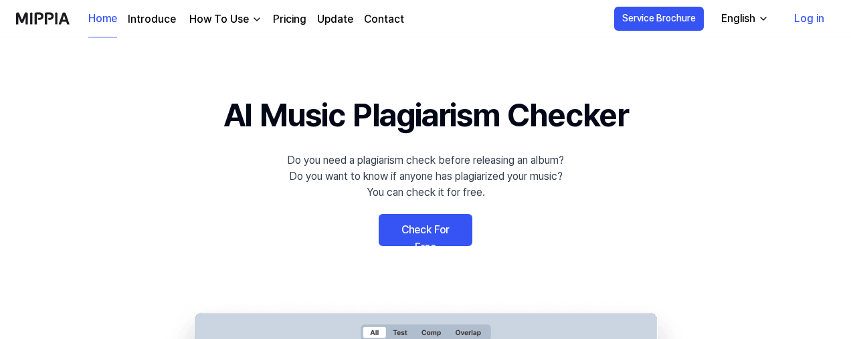
click at [805, 19] on link "Log in" at bounding box center [809, 18] width 52 height 37
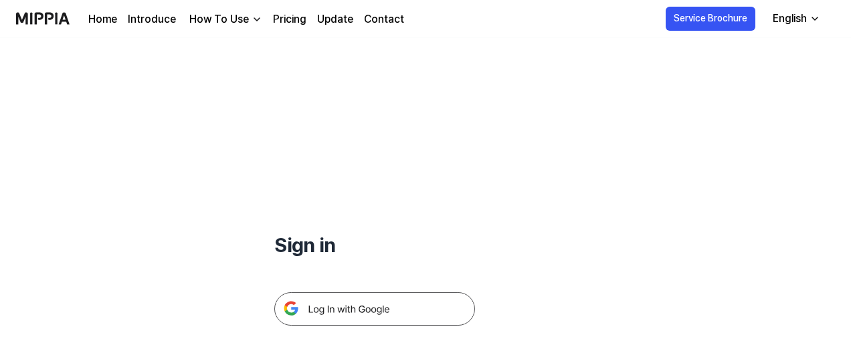
scroll to position [67, 0]
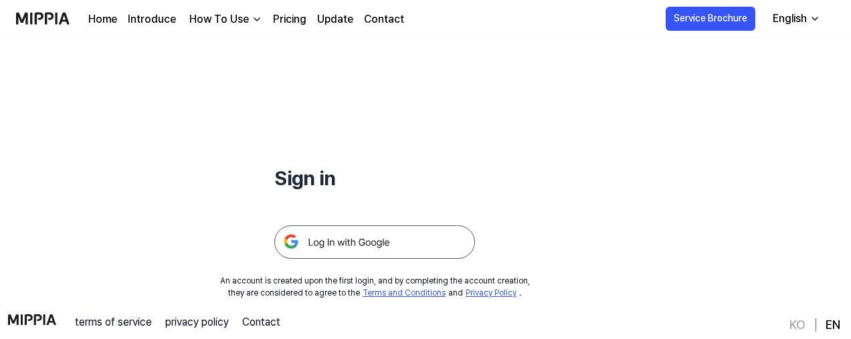
click at [353, 239] on img at bounding box center [374, 241] width 201 height 33
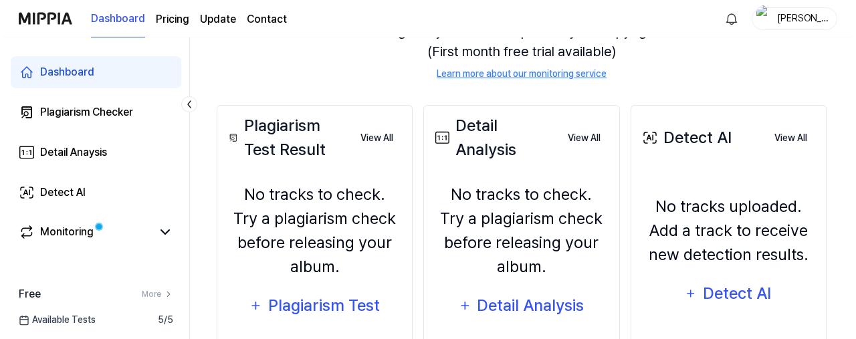
scroll to position [237, 0]
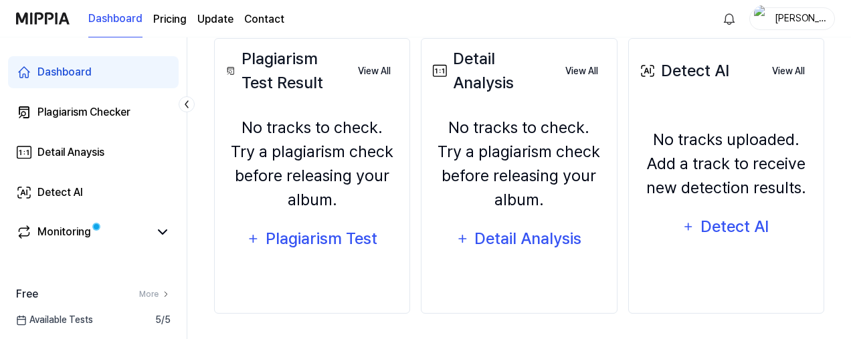
click at [318, 238] on div "Plagiarism Test" at bounding box center [321, 238] width 114 height 25
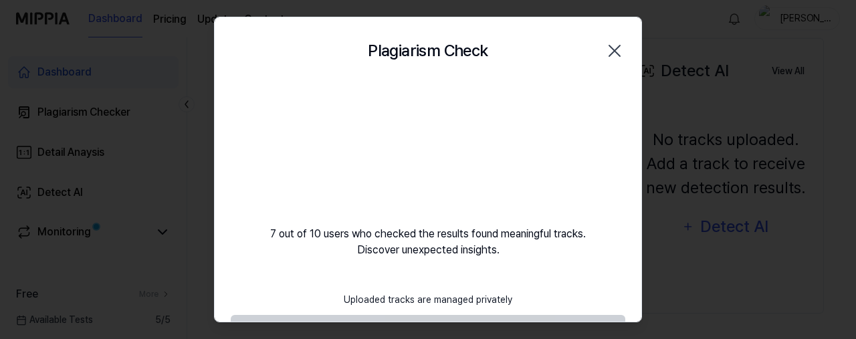
scroll to position [44, 0]
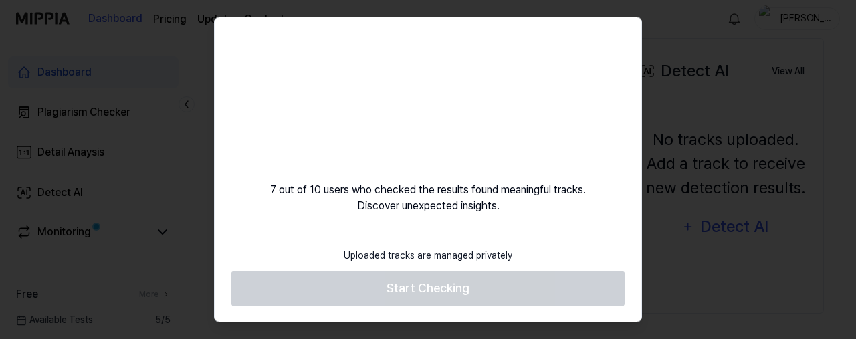
click at [449, 291] on footer "Uploaded tracks are managed privately Start Checking" at bounding box center [428, 274] width 395 height 66
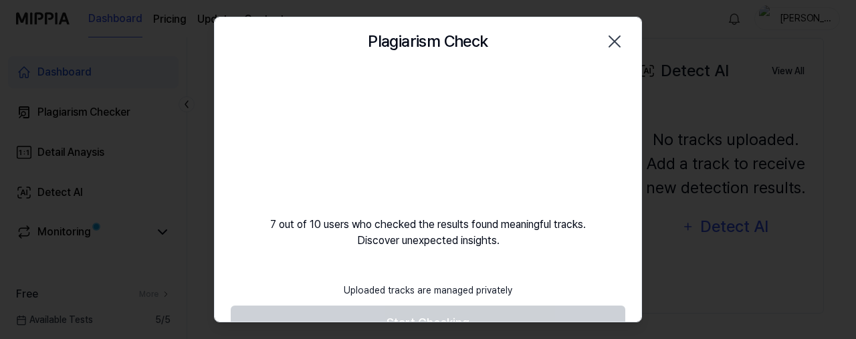
scroll to position [0, 0]
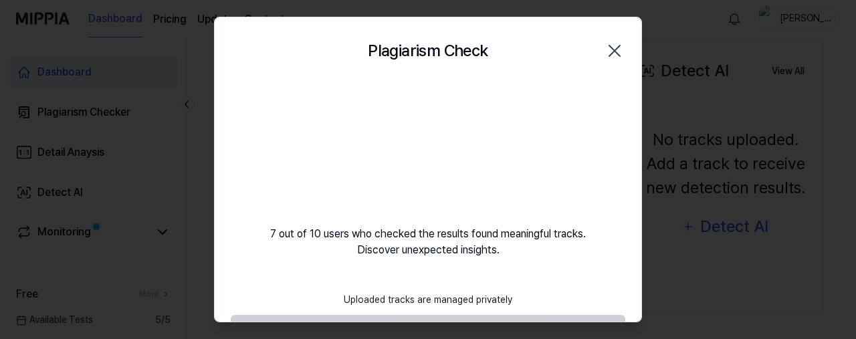
click at [611, 52] on icon "button" at bounding box center [614, 50] width 11 height 11
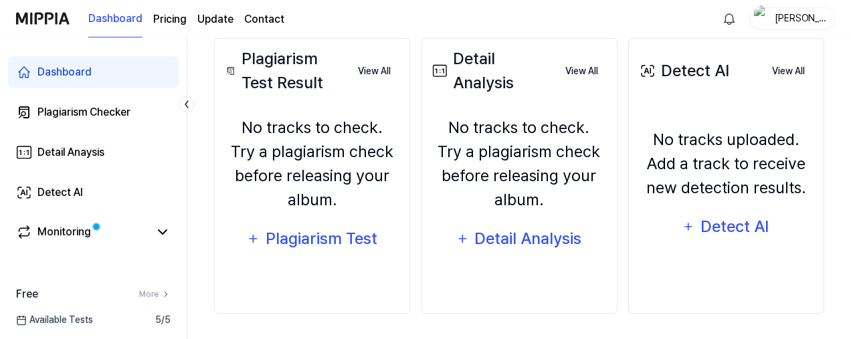
click at [361, 187] on div "No tracks to check. Try a plagiarism check before releasing your album." at bounding box center [312, 164] width 179 height 96
click at [340, 239] on div "Plagiarism Test" at bounding box center [321, 238] width 114 height 25
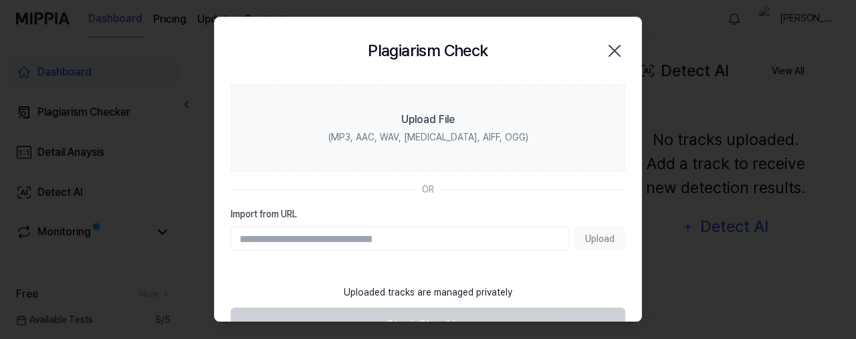
click at [419, 116] on div "Upload File" at bounding box center [428, 120] width 54 height 16
click at [0, 0] on input "Upload File (MP3, AAC, WAV, [MEDICAL_DATA], AIFF, OGG)" at bounding box center [0, 0] width 0 height 0
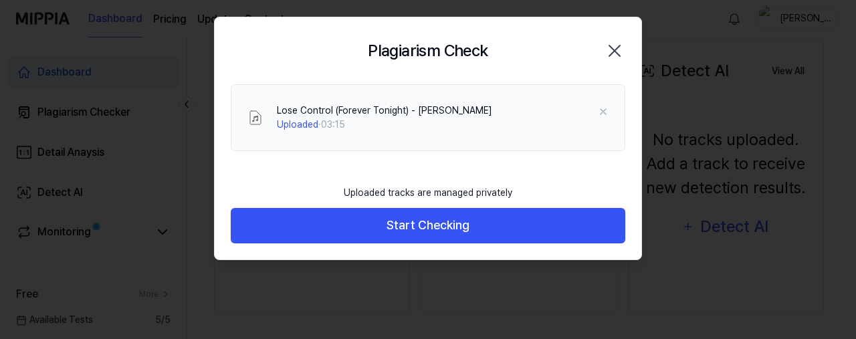
click at [435, 229] on button "Start Checking" at bounding box center [428, 225] width 395 height 35
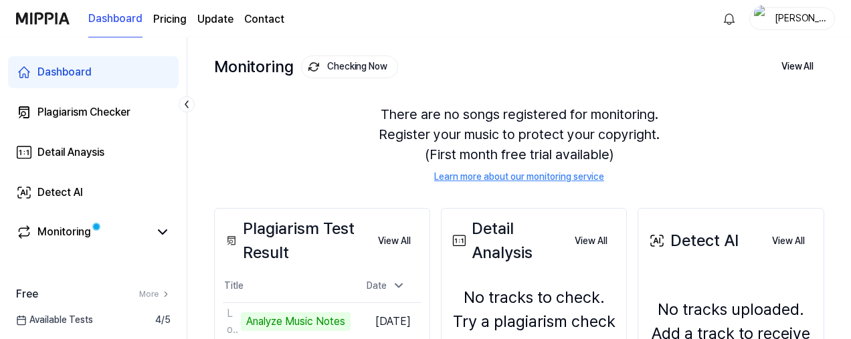
scroll to position [134, 0]
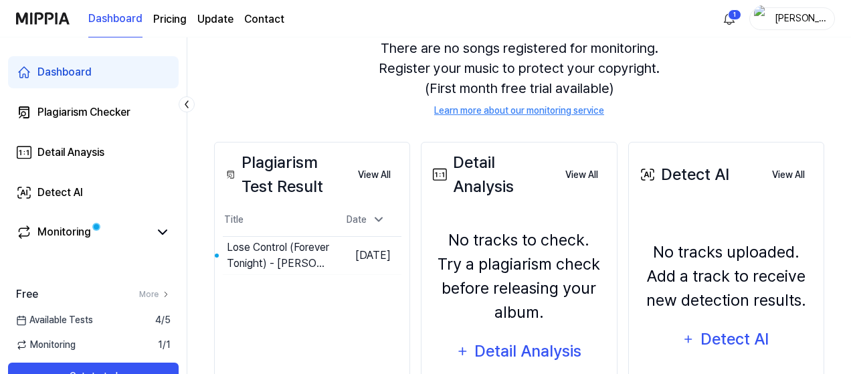
scroll to position [134, 0]
click at [276, 246] on div "Lose Control (Forever Tonight) - [PERSON_NAME]" at bounding box center [279, 255] width 104 height 32
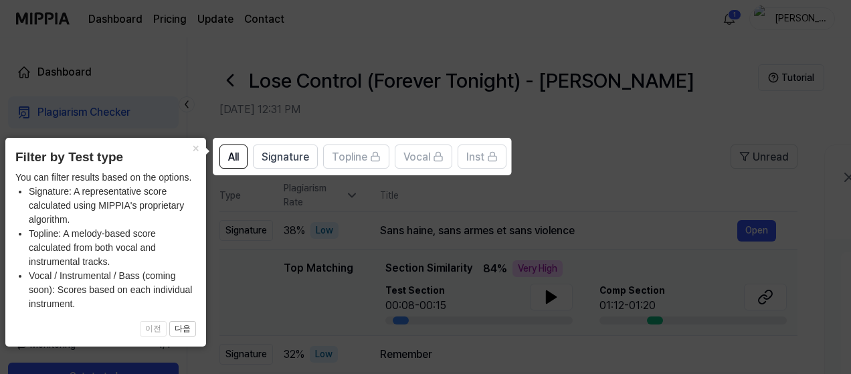
click at [288, 276] on icon at bounding box center [428, 187] width 856 height 374
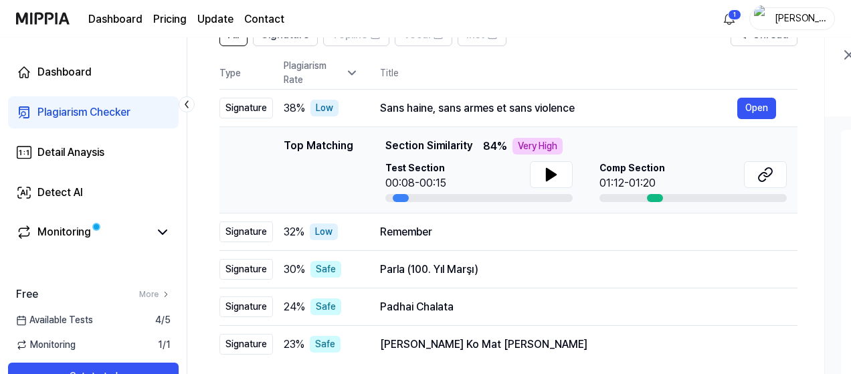
scroll to position [99, 0]
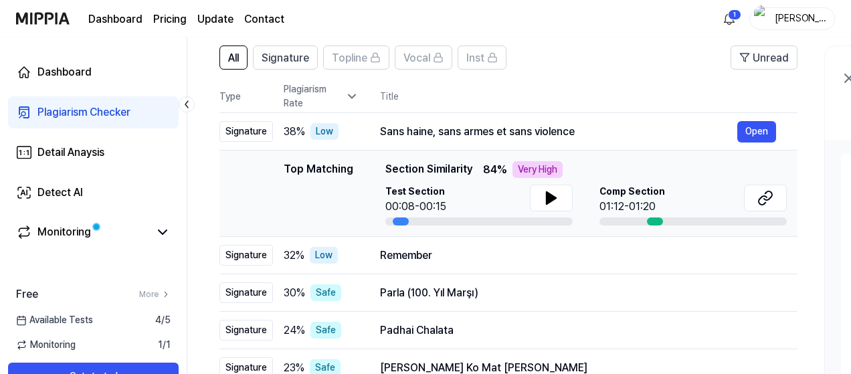
click at [551, 196] on icon at bounding box center [550, 198] width 9 height 12
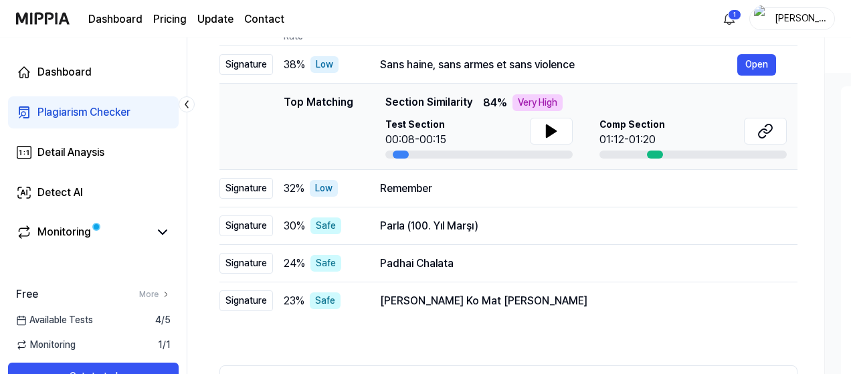
click at [0, 0] on button "Open" at bounding box center [0, 0] width 0 height 0
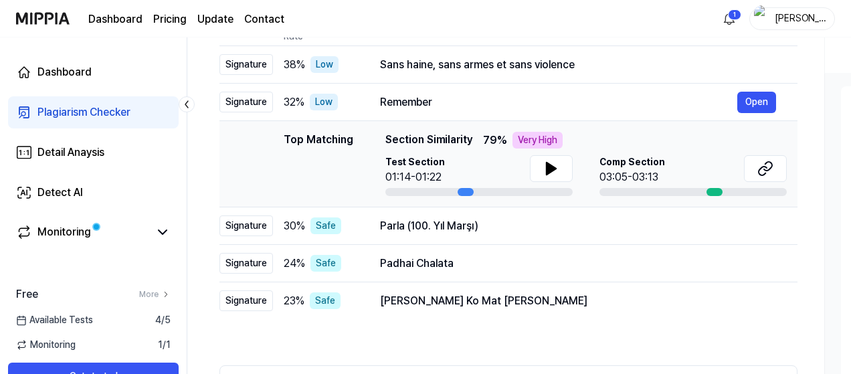
click at [555, 165] on icon at bounding box center [551, 169] width 16 height 16
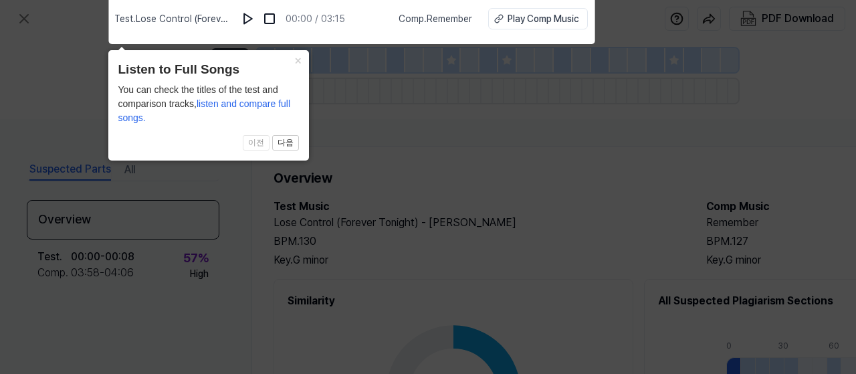
click at [297, 58] on button "×" at bounding box center [298, 59] width 21 height 19
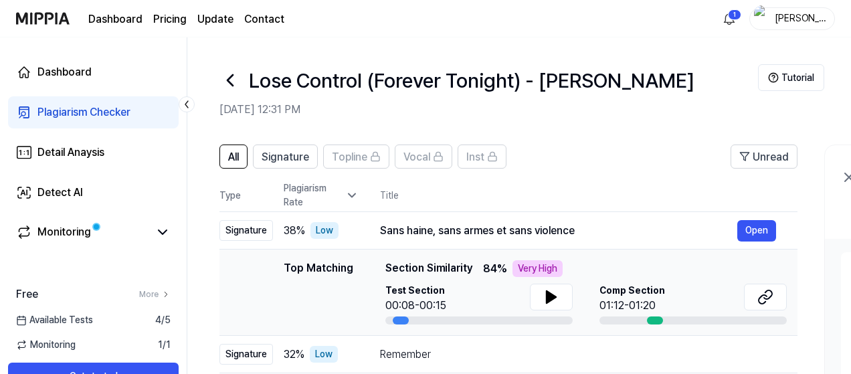
click at [64, 229] on div "Monitoring" at bounding box center [64, 232] width 54 height 16
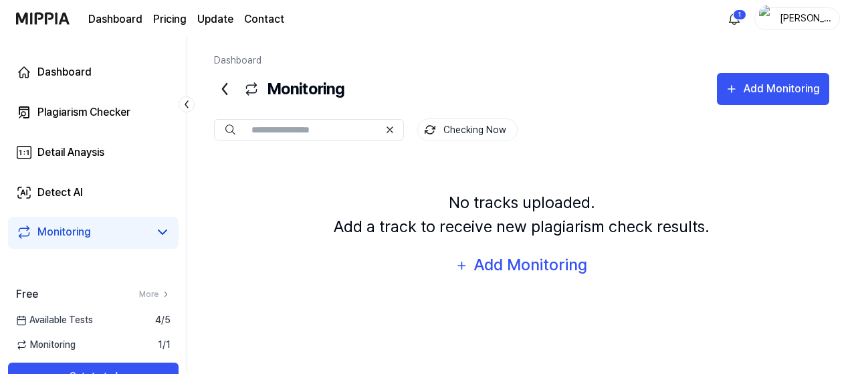
click at [162, 231] on icon at bounding box center [163, 232] width 16 height 16
click at [734, 18] on html "Dashboard Pricing Update Contact 1 Eric Sky Dashboard Plagiarism Checker Detail…" at bounding box center [428, 187] width 856 height 374
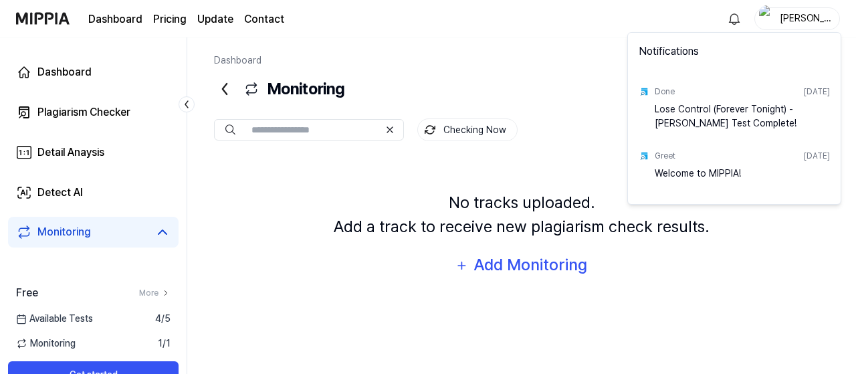
drag, startPoint x: 771, startPoint y: 120, endPoint x: 689, endPoint y: 118, distance: 81.6
click at [768, 120] on div "Lose Control (Forever Tonight) - Eric Sky Test Complete!" at bounding box center [742, 115] width 175 height 27
click at [694, 90] on div "Done Aug 10, 2025" at bounding box center [742, 91] width 175 height 21
click at [279, 181] on html "Dashboard Pricing Update Contact Eric Sky Dashboard Plagiarism Checker Detail A…" at bounding box center [428, 187] width 856 height 374
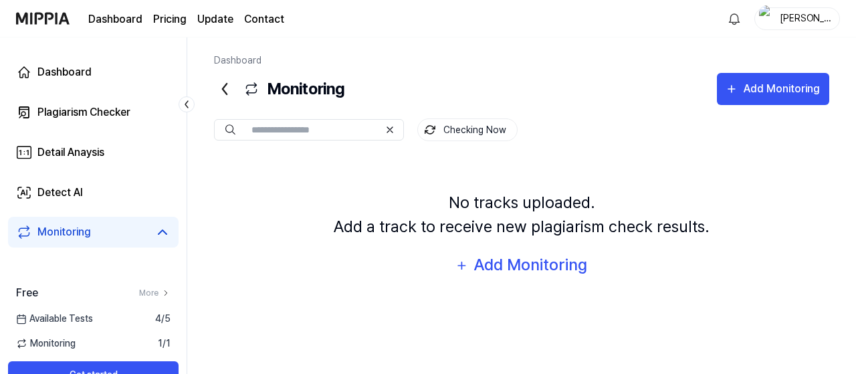
click at [225, 90] on icon at bounding box center [225, 89] width 4 height 11
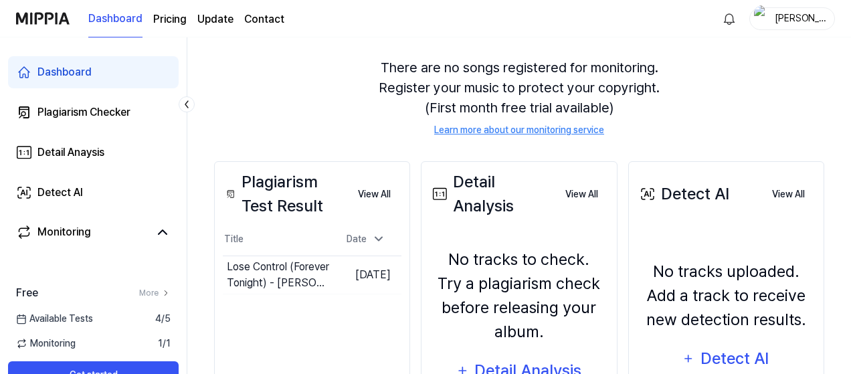
scroll to position [134, 0]
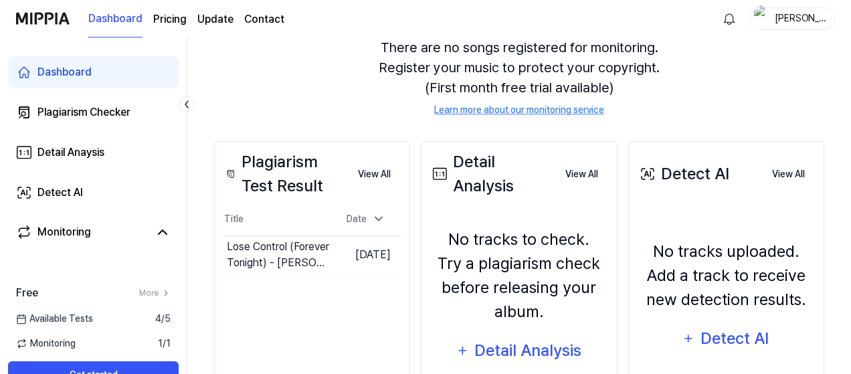
click at [283, 256] on div "Lose Control (Forever Tonight) - [PERSON_NAME]" at bounding box center [279, 255] width 104 height 32
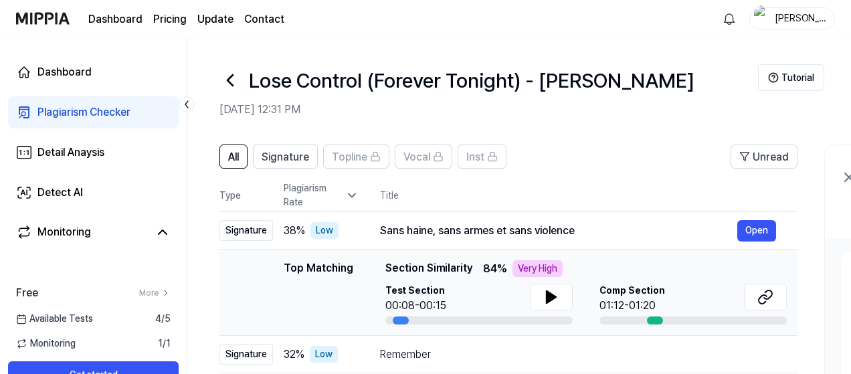
click at [66, 197] on div "Detect AI" at bounding box center [59, 193] width 45 height 16
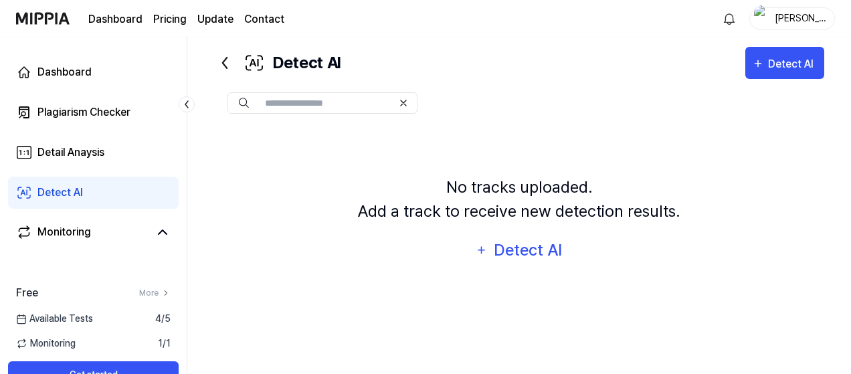
scroll to position [49, 0]
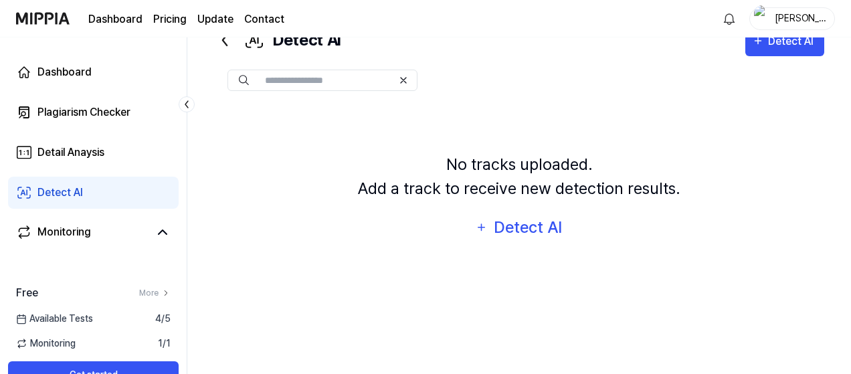
click at [527, 220] on div "Detect AI" at bounding box center [528, 227] width 72 height 25
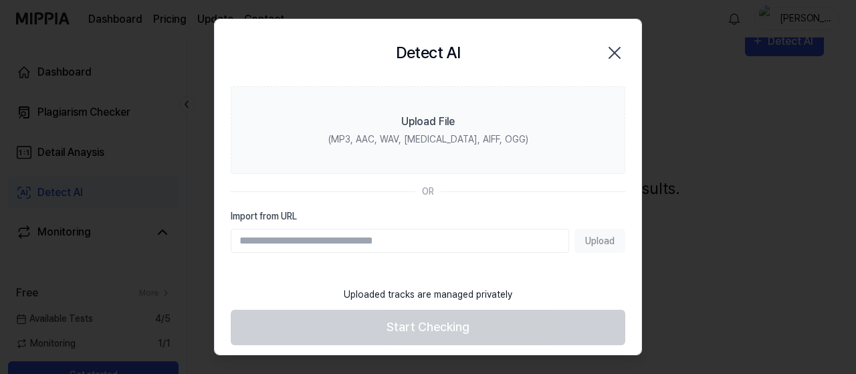
click at [421, 137] on div "(MP3, AAC, WAV, [MEDICAL_DATA], AIFF, OGG)" at bounding box center [428, 139] width 200 height 14
click at [0, 0] on input "Upload File (MP3, AAC, WAV, [MEDICAL_DATA], AIFF, OGG)" at bounding box center [0, 0] width 0 height 0
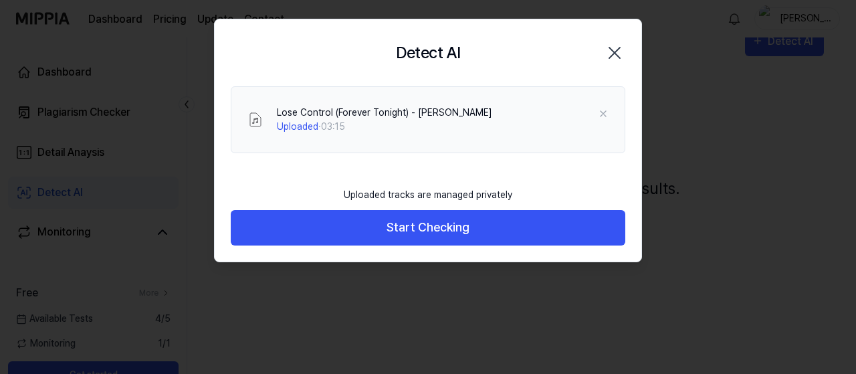
click at [500, 226] on button "Start Checking" at bounding box center [428, 227] width 395 height 35
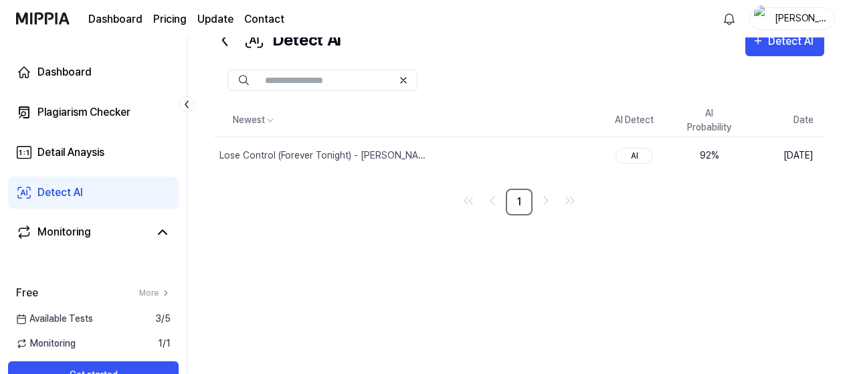
scroll to position [0, 0]
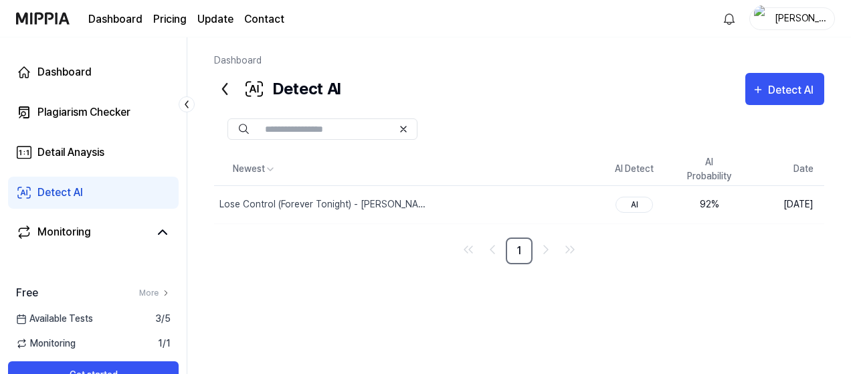
click at [62, 189] on div "Detect AI" at bounding box center [59, 193] width 45 height 16
click at [223, 90] on icon at bounding box center [225, 89] width 4 height 11
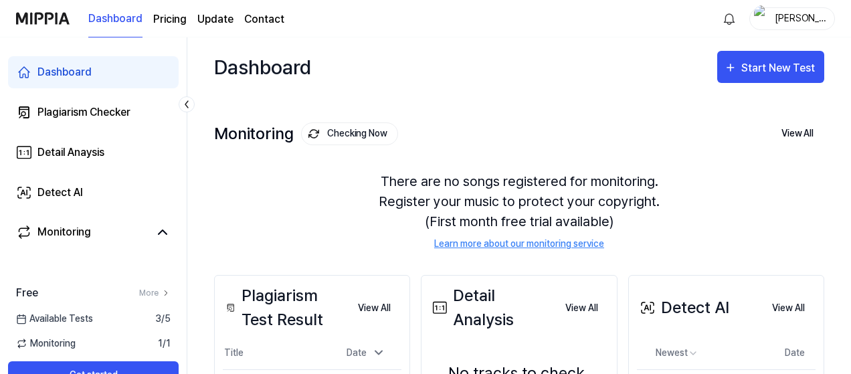
click at [766, 76] on div "Start New Test" at bounding box center [779, 68] width 76 height 17
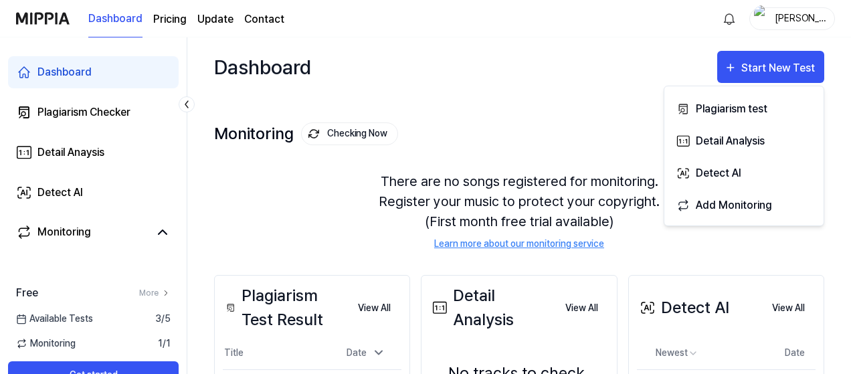
click at [716, 172] on div "Detect AI" at bounding box center [754, 173] width 116 height 17
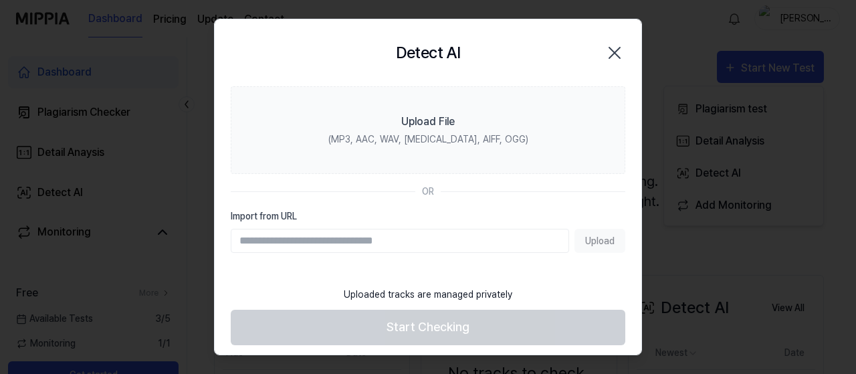
click at [454, 121] on label "Upload File (MP3, AAC, WAV, [MEDICAL_DATA], AIFF, OGG)" at bounding box center [428, 130] width 395 height 88
click at [0, 0] on input "Upload File (MP3, AAC, WAV, [MEDICAL_DATA], AIFF, OGG)" at bounding box center [0, 0] width 0 height 0
click at [419, 118] on div "Upload File" at bounding box center [428, 122] width 54 height 16
click at [0, 0] on input "Upload File (MP3, AAC, WAV, [MEDICAL_DATA], AIFF, OGG)" at bounding box center [0, 0] width 0 height 0
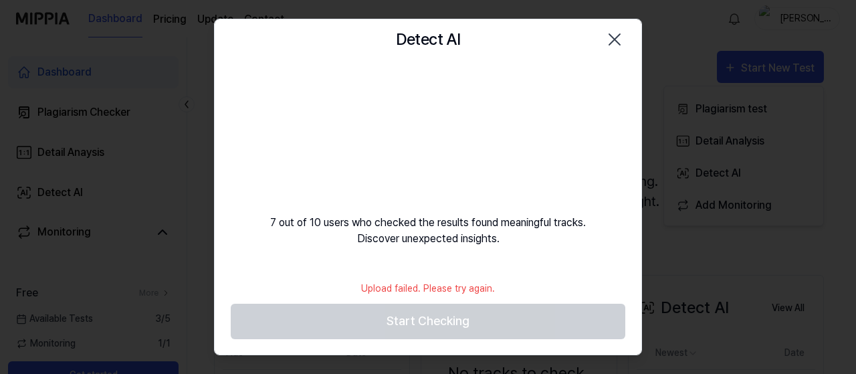
scroll to position [5, 0]
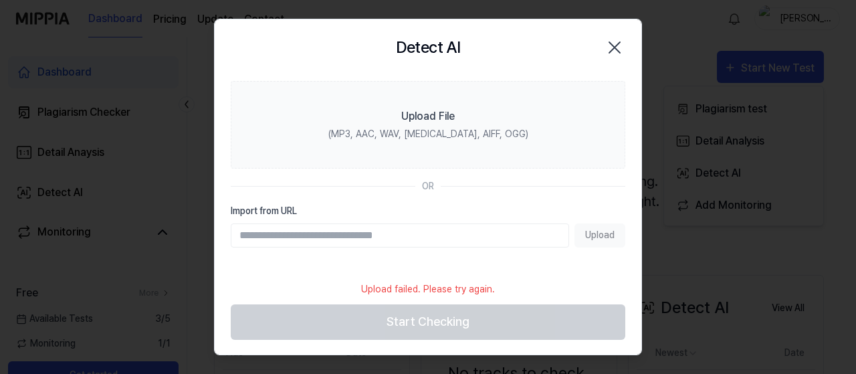
click at [393, 121] on label "Upload File (MP3, AAC, WAV, [MEDICAL_DATA], AIFF, OGG)" at bounding box center [428, 125] width 395 height 88
click at [0, 0] on input "Upload File (MP3, AAC, WAV, [MEDICAL_DATA], AIFF, OGG)" at bounding box center [0, 0] width 0 height 0
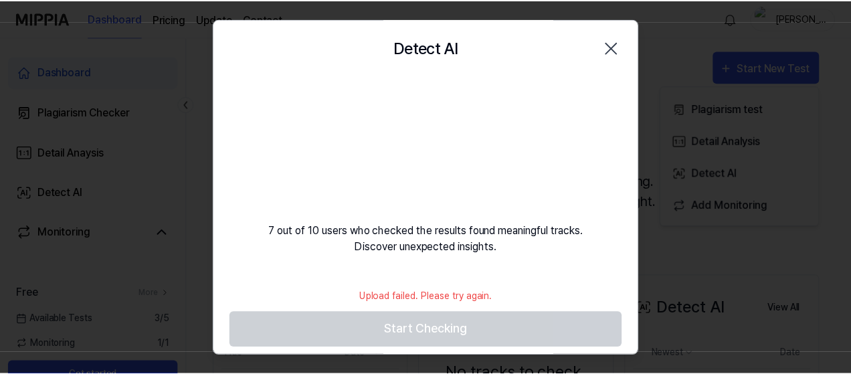
scroll to position [0, 0]
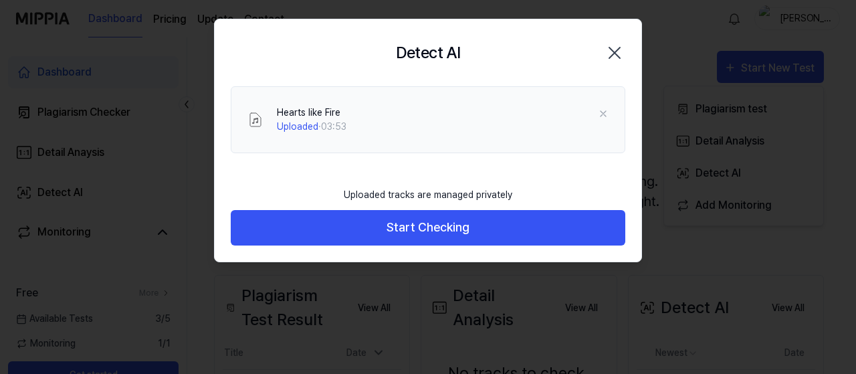
click at [383, 231] on button "Start Checking" at bounding box center [428, 227] width 395 height 35
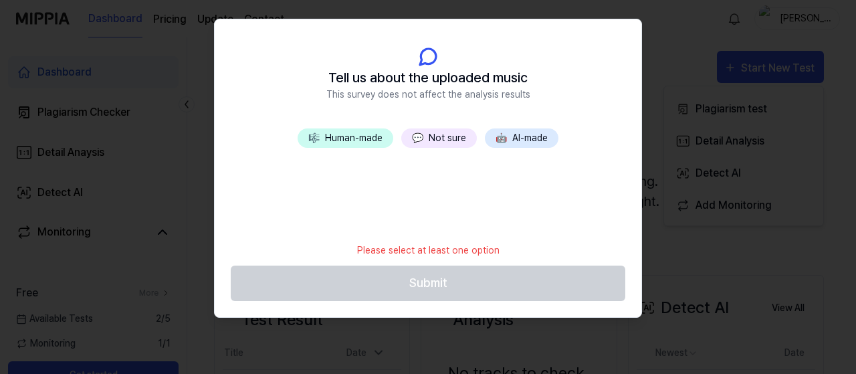
click at [332, 136] on button "🎼 Human-made" at bounding box center [346, 137] width 96 height 19
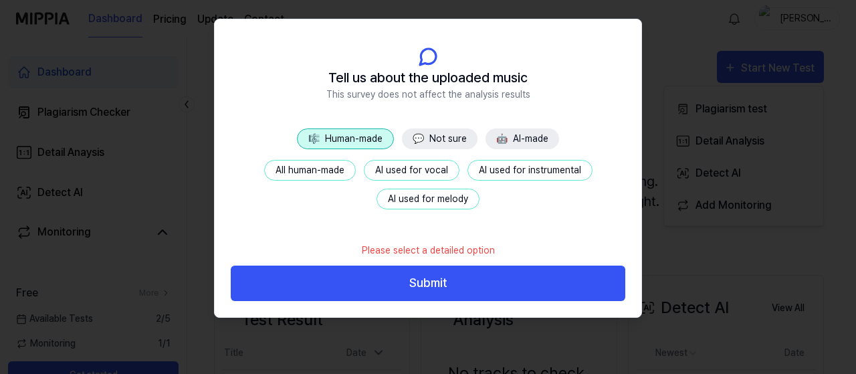
click at [439, 294] on button "Submit" at bounding box center [428, 283] width 395 height 35
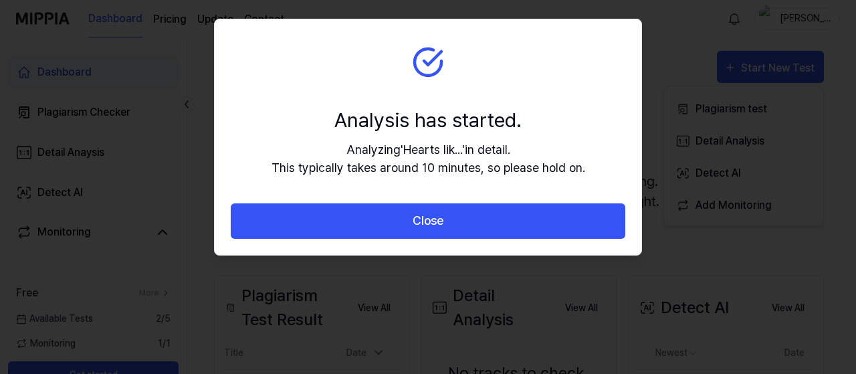
click at [492, 211] on button "Close" at bounding box center [428, 220] width 395 height 35
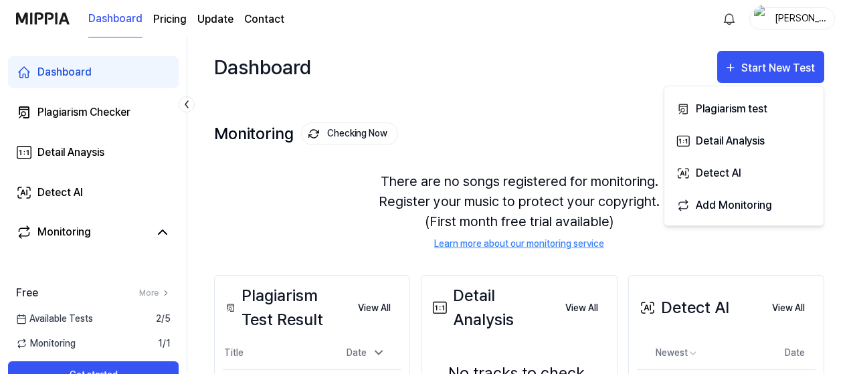
click at [580, 91] on div "Dashboard Start New Test" at bounding box center [519, 66] width 610 height 59
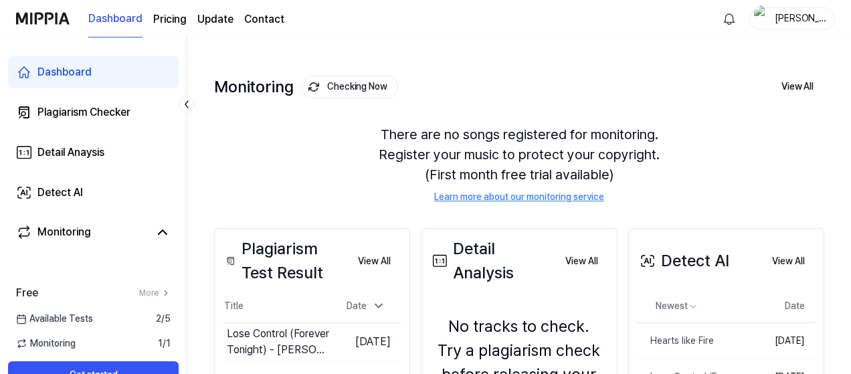
scroll to position [67, 0]
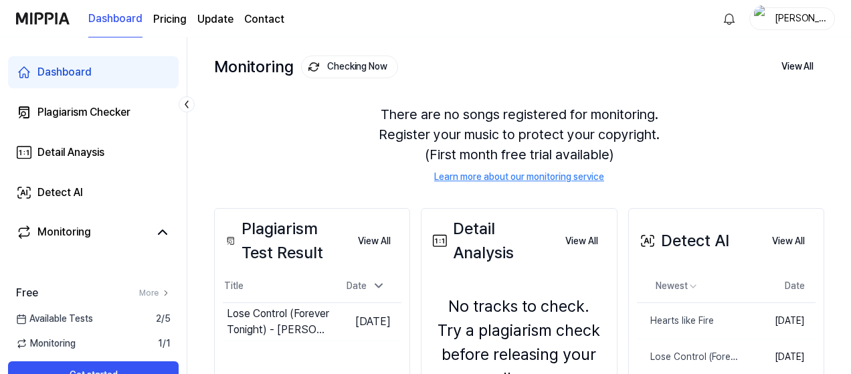
click at [775, 315] on td "[DATE]" at bounding box center [777, 320] width 78 height 36
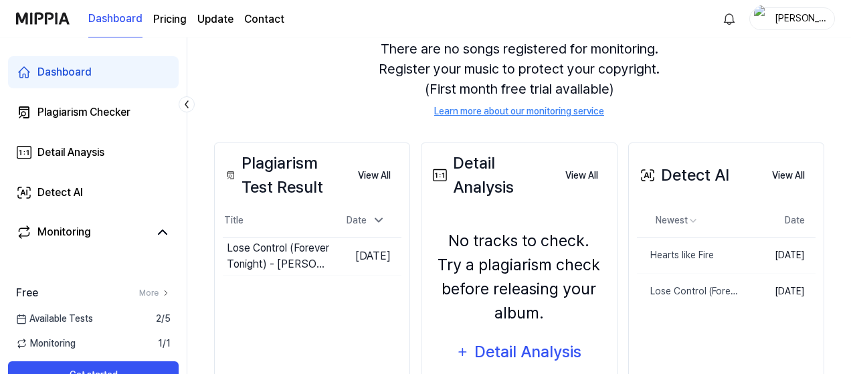
scroll to position [193, 0]
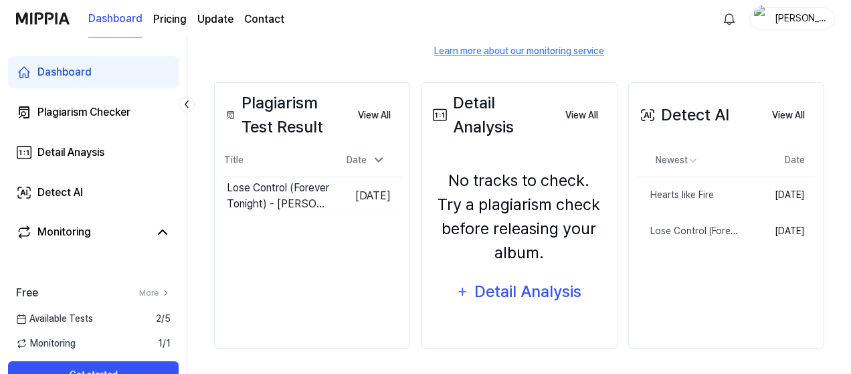
click at [649, 197] on div "Hearts like Fire" at bounding box center [675, 195] width 77 height 14
